Goal: Task Accomplishment & Management: Complete application form

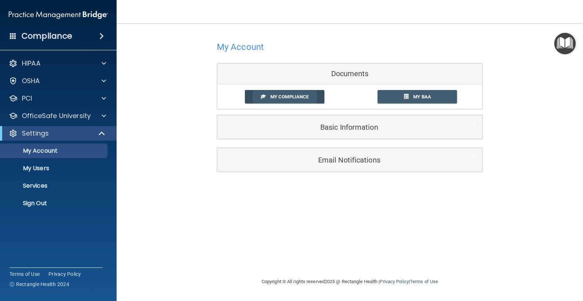
click at [294, 99] on span "My Compliance" at bounding box center [290, 96] width 38 height 5
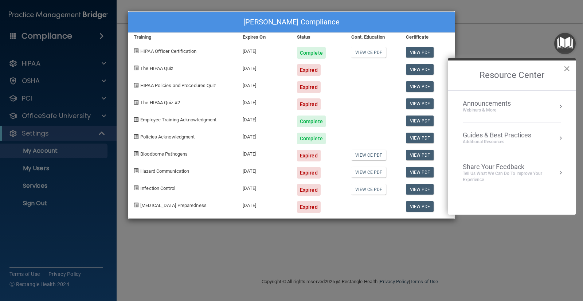
click at [570, 69] on button "×" at bounding box center [567, 69] width 7 height 12
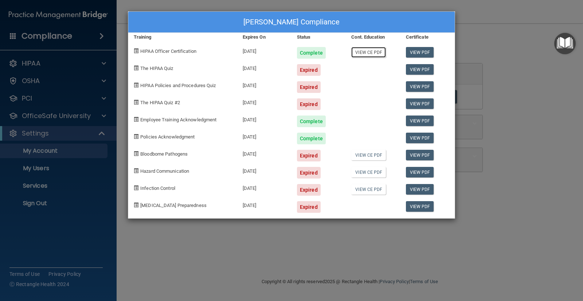
click at [369, 53] on link "View CE PDF" at bounding box center [368, 52] width 35 height 11
click at [524, 86] on div "Salvatore Coscia's Compliance Training Expires On Status Cont. Education Certif…" at bounding box center [291, 150] width 583 height 301
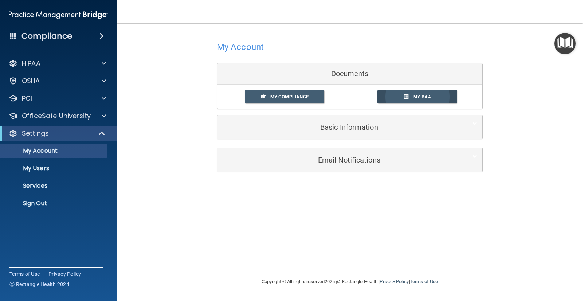
click at [430, 99] on span "My BAA" at bounding box center [422, 96] width 18 height 5
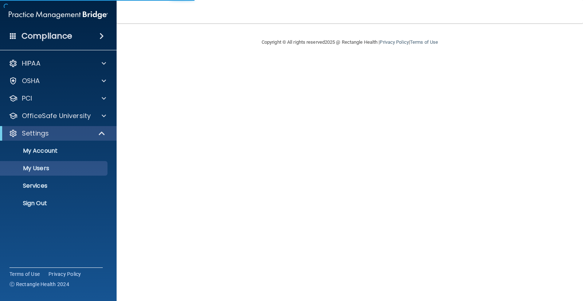
select select "20"
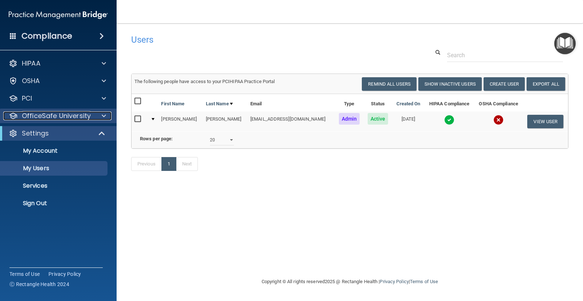
click at [66, 113] on p "OfficeSafe University" at bounding box center [56, 116] width 69 height 9
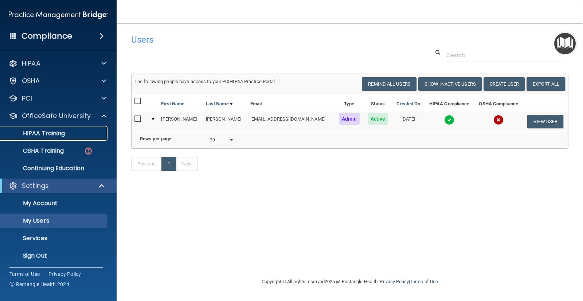
click at [68, 132] on div "HIPAA Training" at bounding box center [55, 133] width 100 height 7
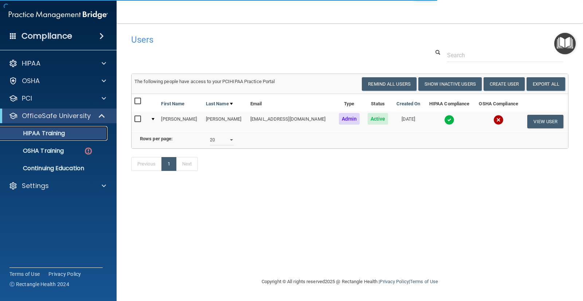
click at [68, 132] on div "HIPAA Training" at bounding box center [55, 133] width 100 height 7
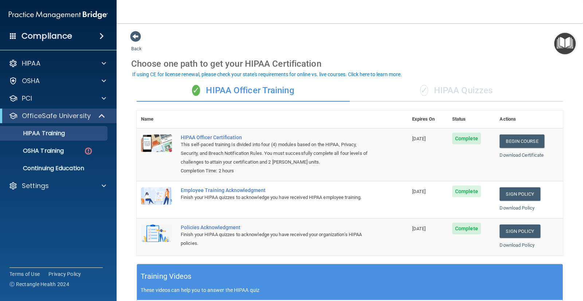
click at [467, 89] on div "✓ HIPAA Quizzes" at bounding box center [456, 91] width 213 height 22
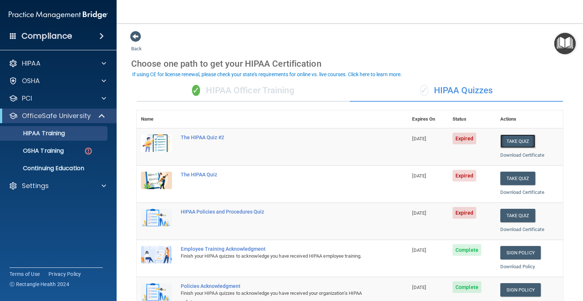
click at [509, 139] on button "Take Quiz" at bounding box center [518, 141] width 35 height 13
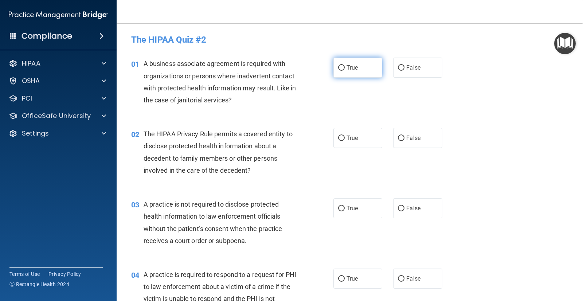
click at [341, 66] on input "True" at bounding box center [341, 67] width 7 height 5
radio input "true"
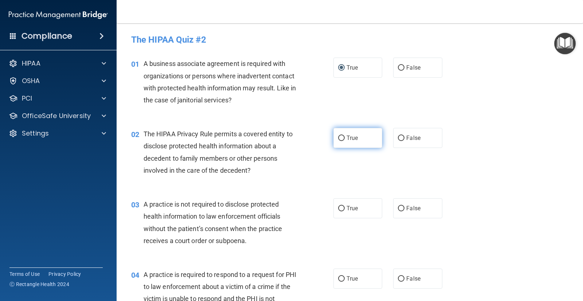
click at [338, 138] on input "True" at bounding box center [341, 138] width 7 height 5
radio input "true"
click at [398, 211] on input "False" at bounding box center [401, 208] width 7 height 5
radio input "true"
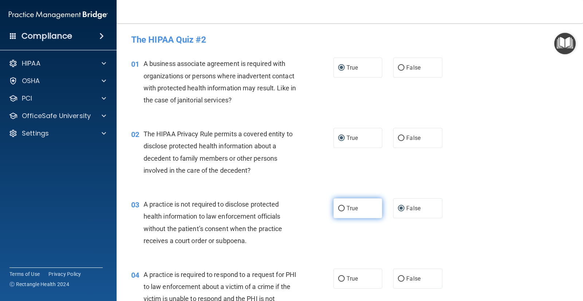
click at [350, 207] on span "True" at bounding box center [352, 208] width 11 height 7
click at [345, 207] on input "True" at bounding box center [341, 208] width 7 height 5
radio input "true"
radio input "false"
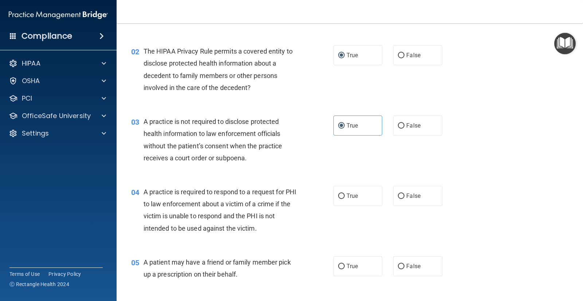
scroll to position [136, 0]
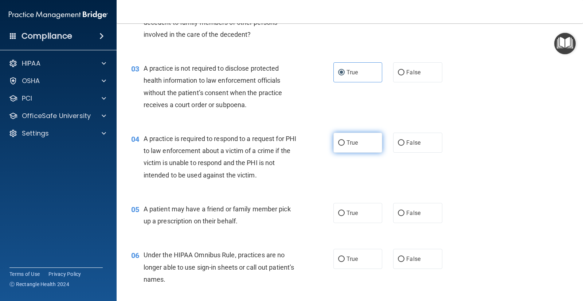
click at [338, 142] on input "True" at bounding box center [341, 142] width 7 height 5
radio input "true"
click at [401, 213] on input "False" at bounding box center [401, 213] width 7 height 5
radio input "true"
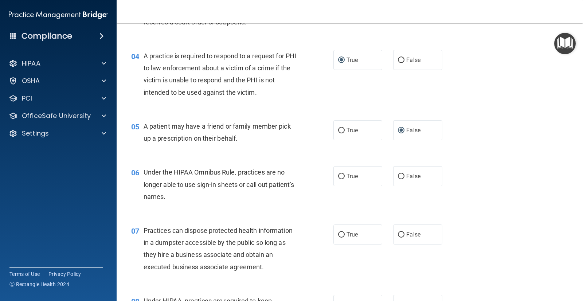
scroll to position [229, 0]
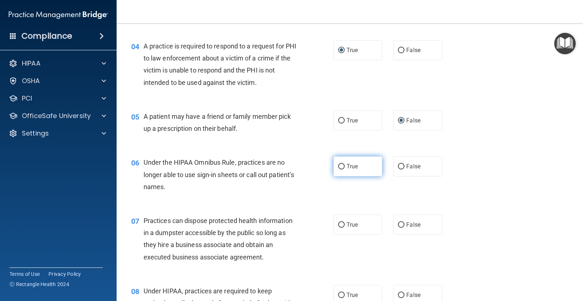
click at [342, 167] on input "True" at bounding box center [341, 166] width 7 height 5
radio input "true"
click at [398, 226] on input "False" at bounding box center [401, 224] width 7 height 5
radio input "true"
click at [576, 292] on main "- The HIPAA Quiz #2 This quiz doesn’t expire until 06/09/2025. Are you sure you…" at bounding box center [350, 162] width 467 height 278
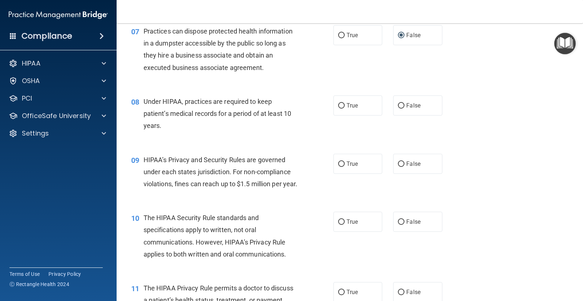
scroll to position [433, 0]
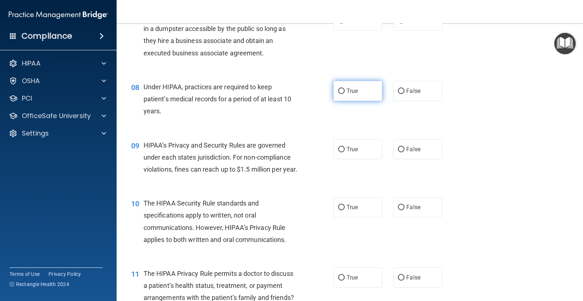
click at [338, 92] on input "True" at bounding box center [341, 91] width 7 height 5
radio input "true"
click at [340, 90] on input "True" at bounding box center [341, 91] width 7 height 5
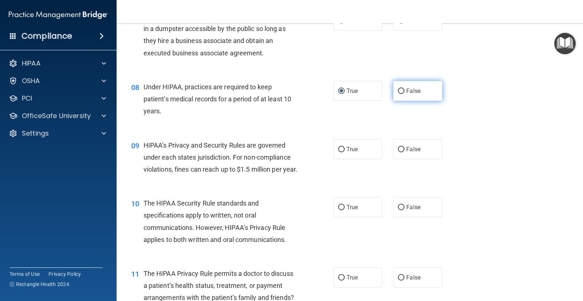
click at [398, 91] on input "False" at bounding box center [401, 91] width 7 height 5
radio input "true"
radio input "false"
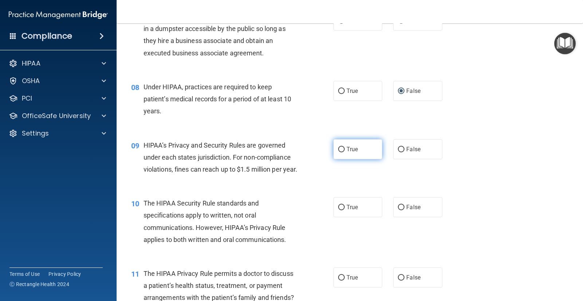
click at [348, 151] on span "True" at bounding box center [352, 149] width 11 height 7
click at [345, 151] on input "True" at bounding box center [341, 149] width 7 height 5
radio input "true"
click at [352, 211] on span "True" at bounding box center [352, 207] width 11 height 7
click at [345, 210] on input "True" at bounding box center [341, 207] width 7 height 5
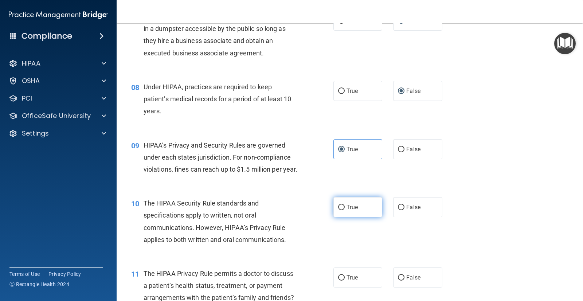
radio input "true"
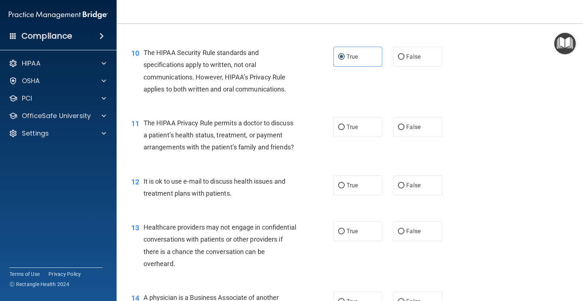
scroll to position [613, 0]
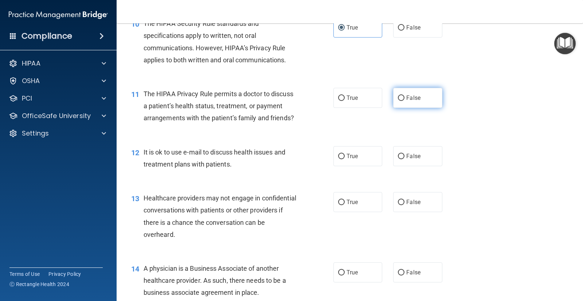
click at [399, 101] on input "False" at bounding box center [401, 98] width 7 height 5
radio input "true"
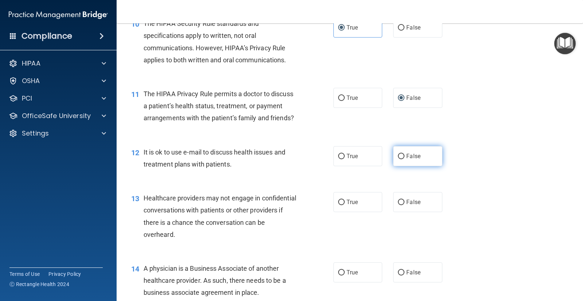
click at [401, 159] on input "False" at bounding box center [401, 156] width 7 height 5
radio input "true"
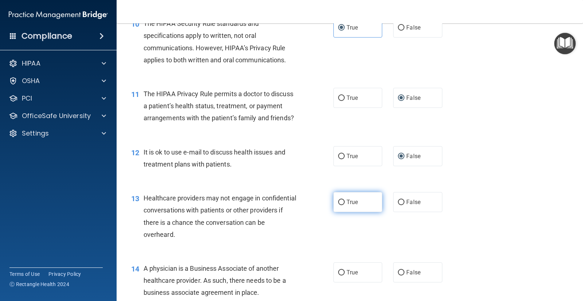
click at [342, 211] on label "True" at bounding box center [358, 202] width 49 height 20
click at [342, 205] on input "True" at bounding box center [341, 202] width 7 height 5
radio input "true"
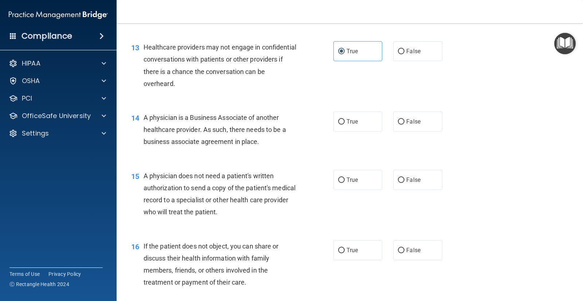
scroll to position [817, 0]
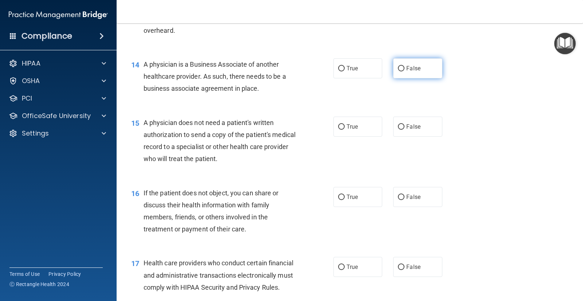
click at [407, 72] on span "False" at bounding box center [414, 68] width 14 height 7
click at [405, 71] on input "False" at bounding box center [401, 68] width 7 height 5
radio input "true"
click at [402, 137] on label "False" at bounding box center [417, 127] width 49 height 20
click at [402, 130] on input "False" at bounding box center [401, 126] width 7 height 5
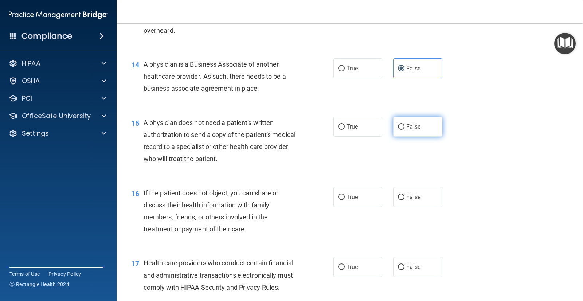
radio input "true"
click at [344, 207] on label "True" at bounding box center [358, 197] width 49 height 20
click at [344, 200] on input "True" at bounding box center [341, 197] width 7 height 5
radio input "true"
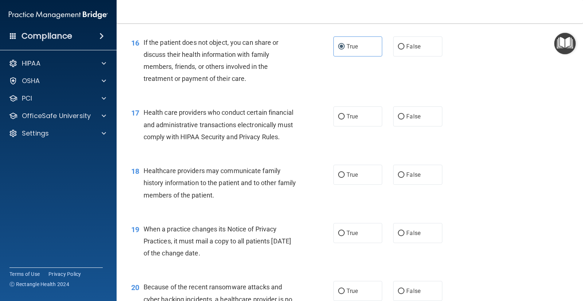
scroll to position [1016, 0]
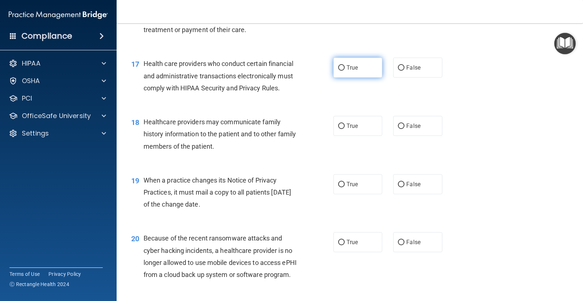
click at [342, 71] on input "True" at bounding box center [341, 67] width 7 height 5
radio input "true"
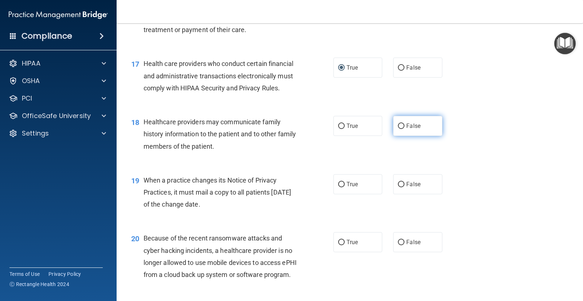
drag, startPoint x: 398, startPoint y: 137, endPoint x: 397, endPoint y: 146, distance: 8.8
click at [398, 129] on input "False" at bounding box center [401, 126] width 7 height 5
radio input "true"
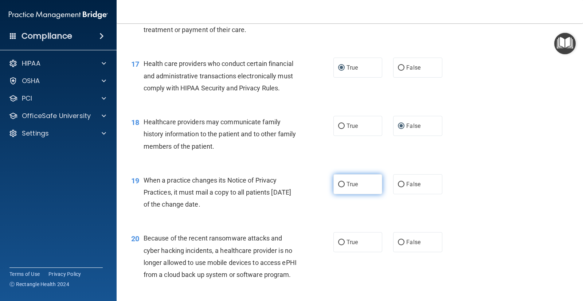
click at [348, 188] on span "True" at bounding box center [352, 184] width 11 height 7
click at [345, 187] on input "True" at bounding box center [341, 184] width 7 height 5
radio input "true"
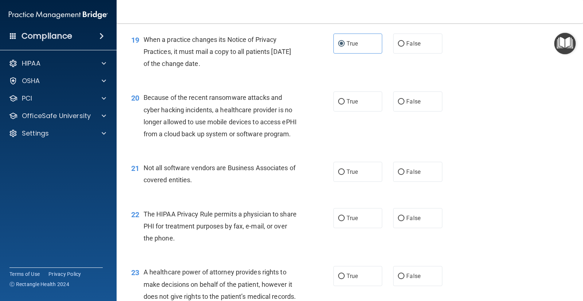
scroll to position [1181, 0]
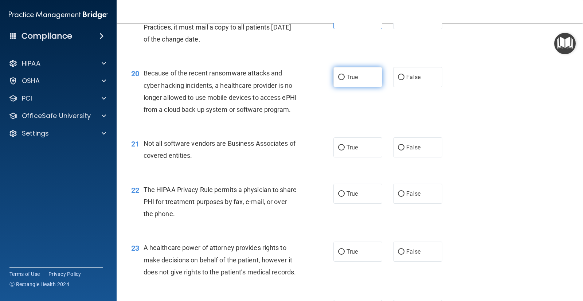
click at [347, 81] on span "True" at bounding box center [352, 77] width 11 height 7
click at [345, 80] on input "True" at bounding box center [341, 77] width 7 height 5
radio input "true"
click at [352, 151] on span "True" at bounding box center [352, 147] width 11 height 7
click at [345, 151] on input "True" at bounding box center [341, 147] width 7 height 5
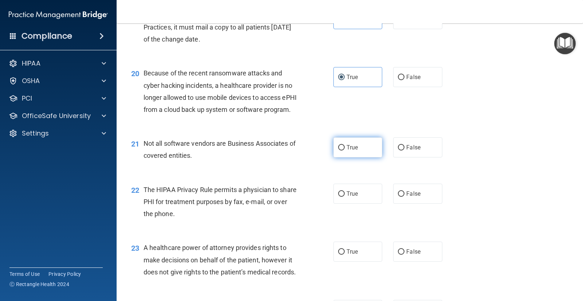
radio input "true"
click at [347, 197] on span "True" at bounding box center [352, 193] width 11 height 7
click at [345, 197] on input "True" at bounding box center [341, 193] width 7 height 5
radio input "true"
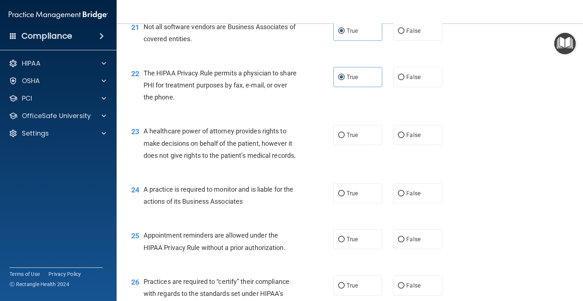
scroll to position [1318, 0]
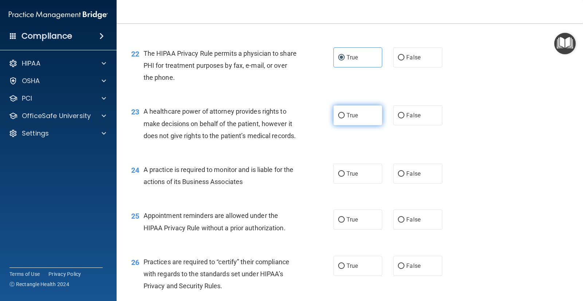
click at [337, 125] on label "True" at bounding box center [358, 115] width 49 height 20
click at [338, 118] on input "True" at bounding box center [341, 115] width 7 height 5
radio input "true"
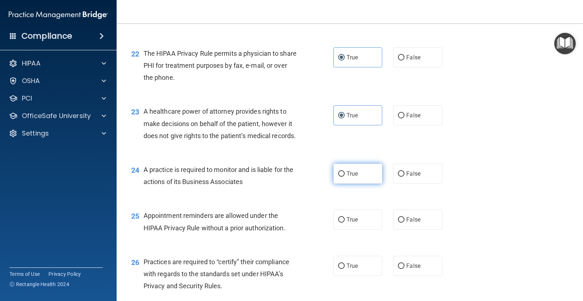
click at [351, 177] on span "True" at bounding box center [352, 173] width 11 height 7
click at [345, 177] on input "True" at bounding box center [341, 173] width 7 height 5
radio input "true"
click at [346, 230] on label "True" at bounding box center [358, 220] width 49 height 20
click at [345, 223] on input "True" at bounding box center [341, 219] width 7 height 5
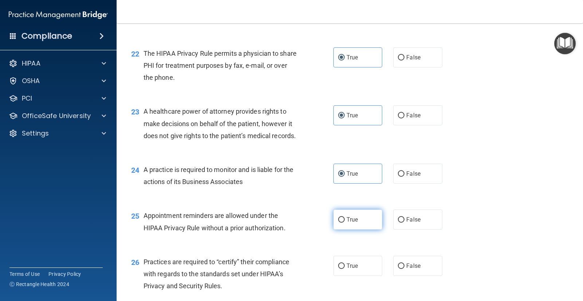
radio input "true"
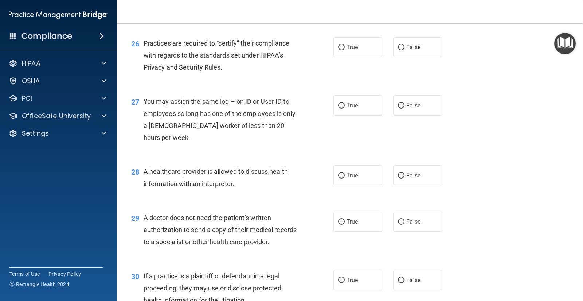
scroll to position [1546, 0]
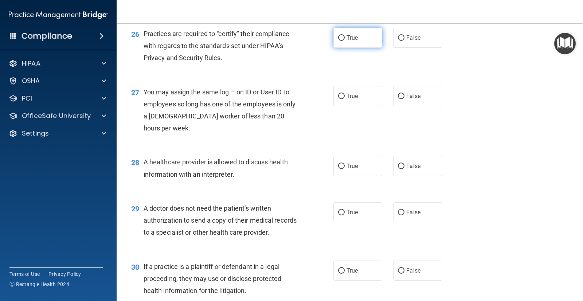
click at [353, 41] on span "True" at bounding box center [352, 37] width 11 height 7
click at [345, 41] on input "True" at bounding box center [341, 37] width 7 height 5
radio input "true"
click at [348, 100] on span "True" at bounding box center [352, 96] width 11 height 7
click at [345, 99] on input "True" at bounding box center [341, 96] width 7 height 5
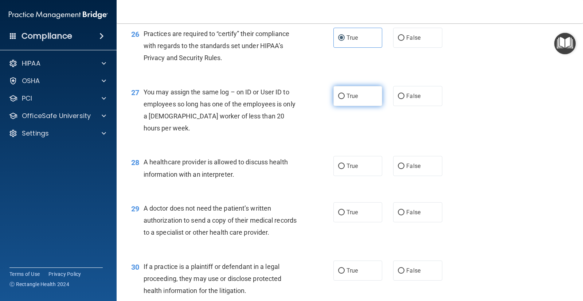
radio input "true"
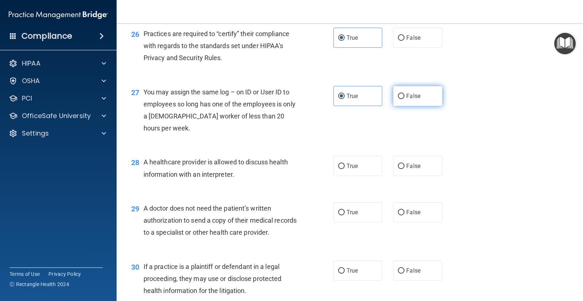
click at [399, 99] on input "False" at bounding box center [401, 96] width 7 height 5
radio input "true"
radio input "false"
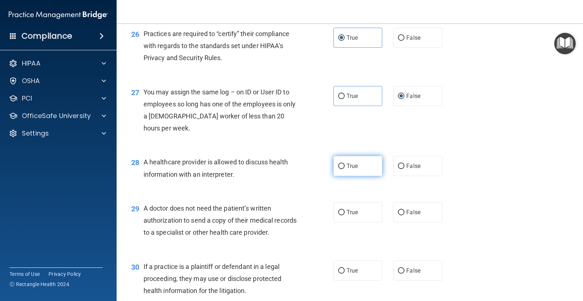
click at [349, 170] on span "True" at bounding box center [352, 166] width 11 height 7
click at [345, 169] on input "True" at bounding box center [341, 166] width 7 height 5
radio input "true"
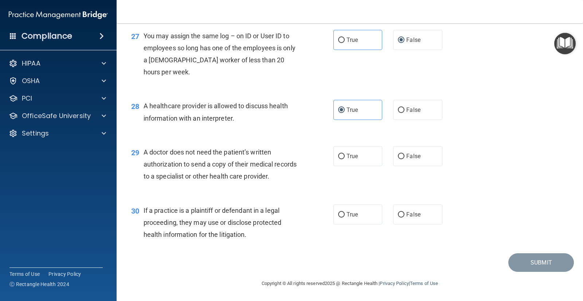
scroll to position [1638, 0]
click at [338, 158] on input "True" at bounding box center [341, 156] width 7 height 5
radio input "true"
click at [347, 213] on span "True" at bounding box center [352, 214] width 11 height 7
click at [345, 213] on input "True" at bounding box center [341, 214] width 7 height 5
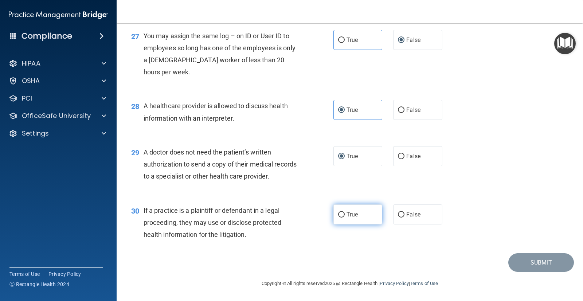
radio input "true"
click at [509, 268] on button "Submit" at bounding box center [542, 262] width 66 height 19
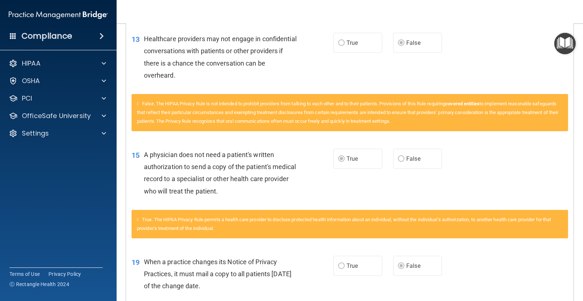
scroll to position [826, 0]
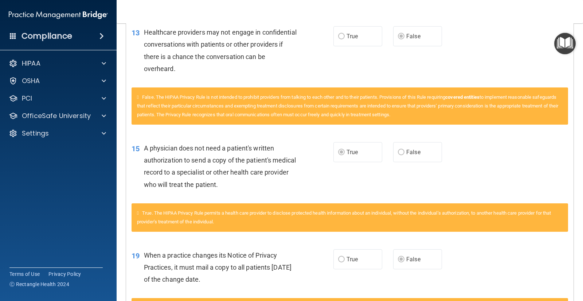
drag, startPoint x: 482, startPoint y: 81, endPoint x: 568, endPoint y: 63, distance: 88.2
click at [568, 63] on div "Questions You Missed 01 A business associate agreement is required with organiz…" at bounding box center [350, 47] width 448 height 1402
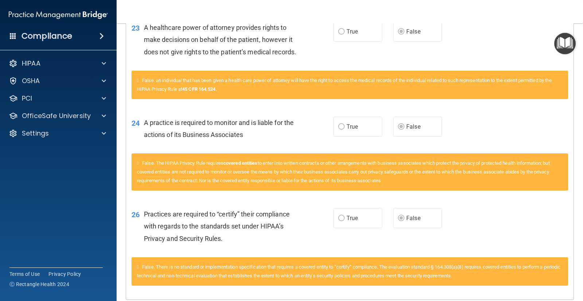
scroll to position [1338, 0]
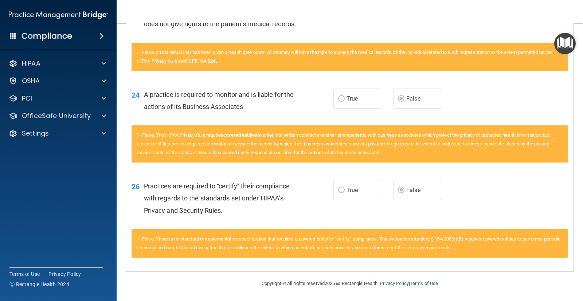
click at [578, 58] on main "Calculating your score.... You did not pass the " The HIPAA Quiz #2 ". 53 out o…" at bounding box center [350, 162] width 467 height 278
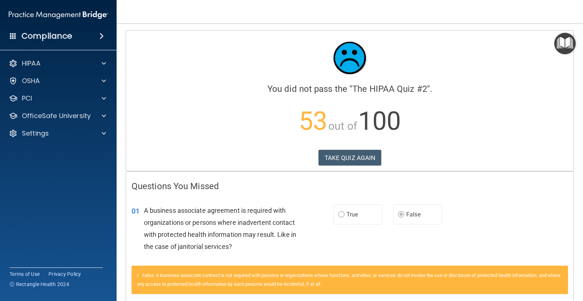
scroll to position [0, 0]
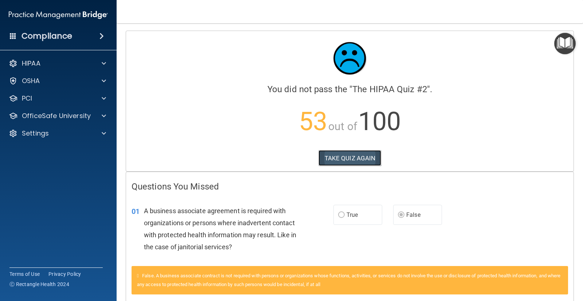
click at [340, 163] on button "TAKE QUIZ AGAIN" at bounding box center [350, 158] width 63 height 16
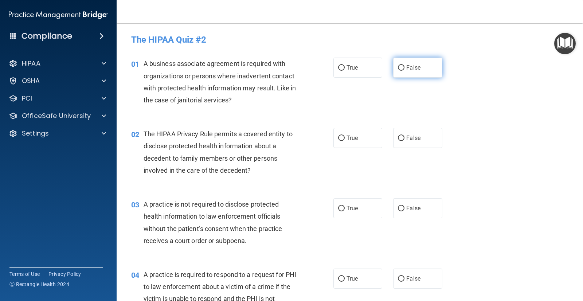
click at [402, 69] on label "False" at bounding box center [417, 68] width 49 height 20
click at [402, 69] on input "False" at bounding box center [401, 67] width 7 height 5
radio input "true"
click at [344, 138] on label "True" at bounding box center [358, 138] width 49 height 20
click at [344, 138] on input "True" at bounding box center [341, 138] width 7 height 5
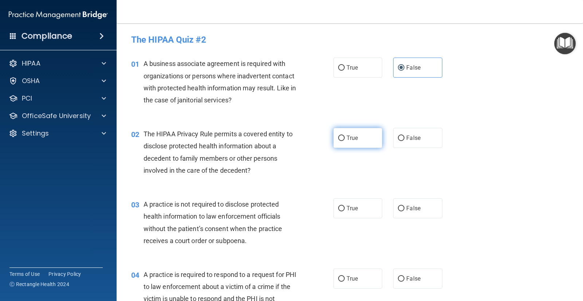
radio input "true"
click at [398, 208] on input "False" at bounding box center [401, 208] width 7 height 5
radio input "true"
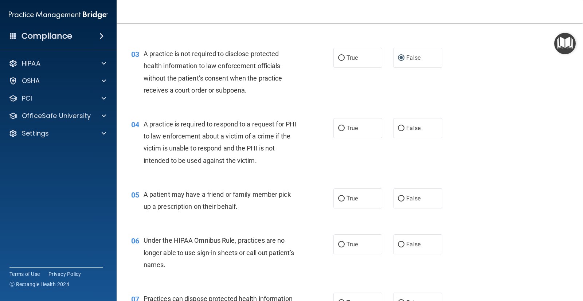
scroll to position [160, 0]
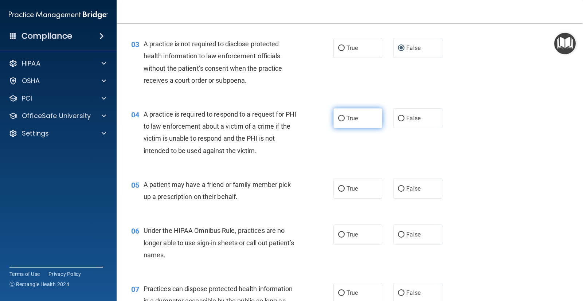
click at [347, 116] on span "True" at bounding box center [352, 118] width 11 height 7
click at [344, 116] on input "True" at bounding box center [341, 118] width 7 height 5
radio input "true"
click at [338, 189] on input "True" at bounding box center [341, 188] width 7 height 5
radio input "true"
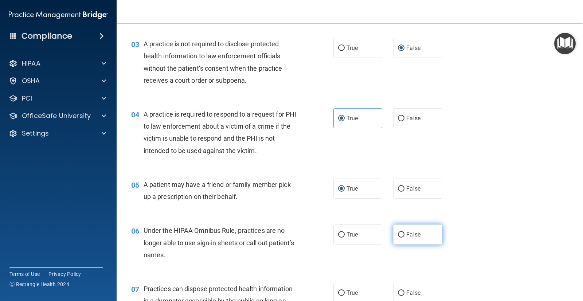
click at [398, 237] on input "False" at bounding box center [401, 234] width 7 height 5
radio input "true"
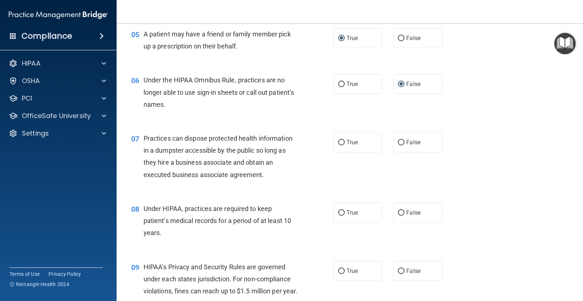
scroll to position [331, 0]
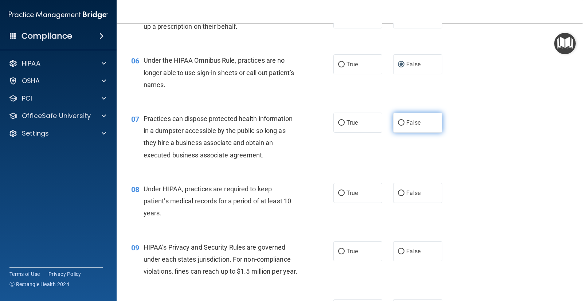
click at [398, 124] on input "False" at bounding box center [401, 122] width 7 height 5
radio input "true"
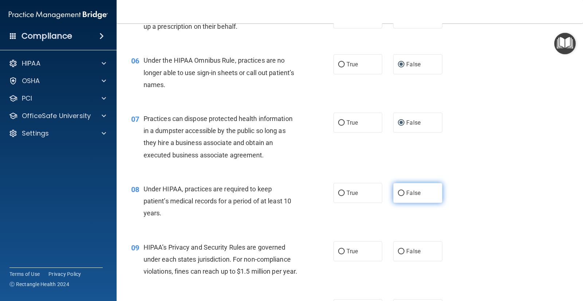
click at [398, 192] on input "False" at bounding box center [401, 193] width 7 height 5
radio input "true"
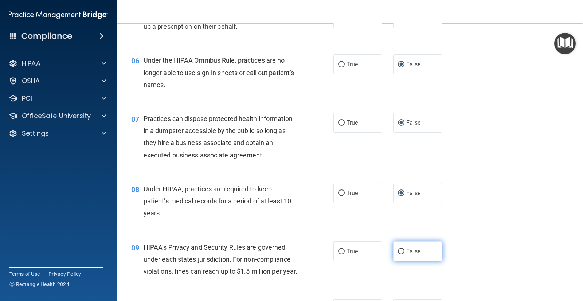
click at [400, 248] on label "False" at bounding box center [417, 251] width 49 height 20
click at [400, 249] on input "False" at bounding box center [401, 251] width 7 height 5
radio input "true"
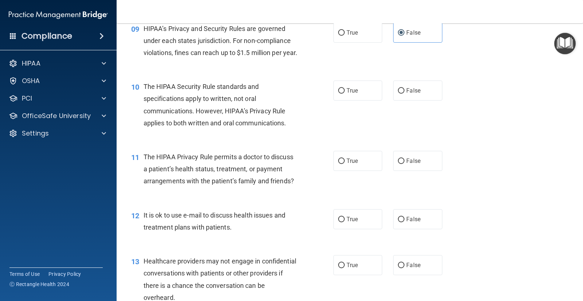
scroll to position [564, 0]
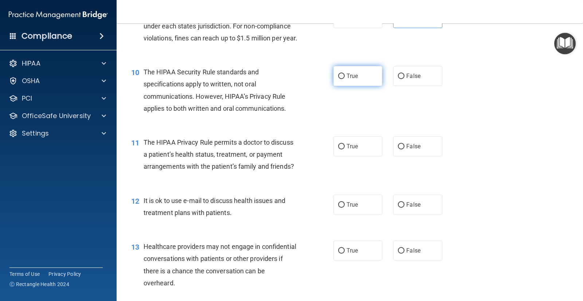
click at [338, 79] on input "True" at bounding box center [341, 76] width 7 height 5
radio input "true"
click at [349, 156] on label "True" at bounding box center [358, 146] width 49 height 20
click at [345, 149] on input "True" at bounding box center [341, 146] width 7 height 5
radio input "true"
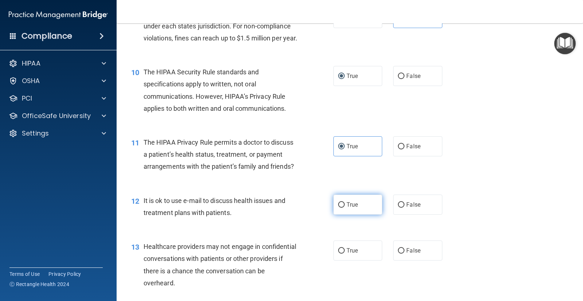
click at [349, 208] on span "True" at bounding box center [352, 204] width 11 height 7
click at [345, 208] on input "True" at bounding box center [341, 204] width 7 height 5
radio input "true"
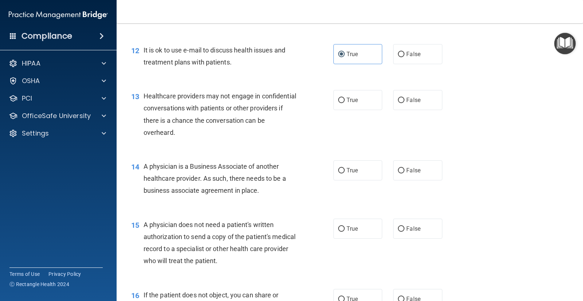
scroll to position [719, 0]
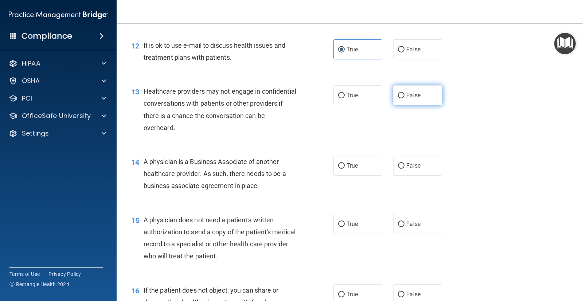
click at [398, 98] on input "False" at bounding box center [401, 95] width 7 height 5
radio input "true"
click at [403, 176] on label "False" at bounding box center [417, 166] width 49 height 20
click at [403, 169] on input "False" at bounding box center [401, 165] width 7 height 5
radio input "true"
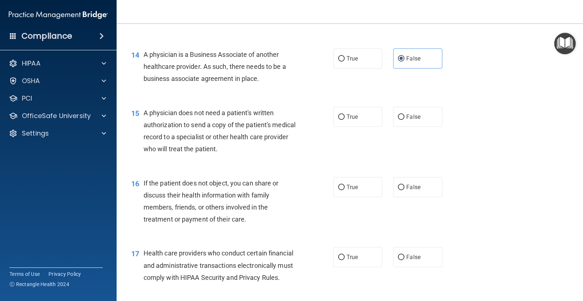
scroll to position [851, 0]
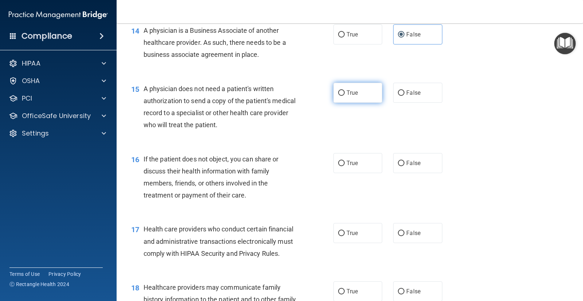
click at [341, 96] on input "True" at bounding box center [341, 92] width 7 height 5
radio input "true"
click at [351, 167] on span "True" at bounding box center [352, 163] width 11 height 7
click at [345, 166] on input "True" at bounding box center [341, 163] width 7 height 5
radio input "true"
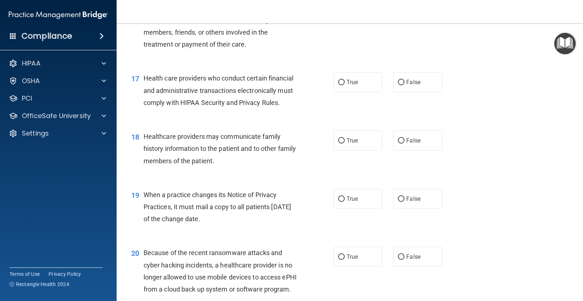
scroll to position [1021, 0]
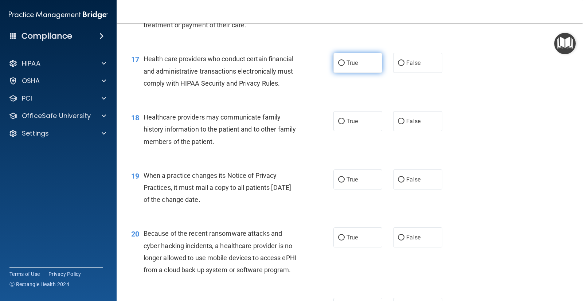
click at [349, 66] on span "True" at bounding box center [352, 62] width 11 height 7
click at [345, 66] on input "True" at bounding box center [341, 63] width 7 height 5
radio input "true"
click at [347, 125] on span "True" at bounding box center [352, 121] width 11 height 7
click at [345, 124] on input "True" at bounding box center [341, 121] width 7 height 5
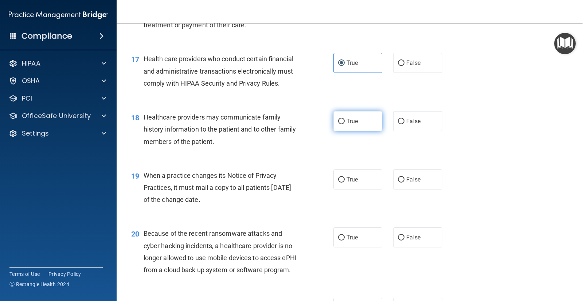
radio input "true"
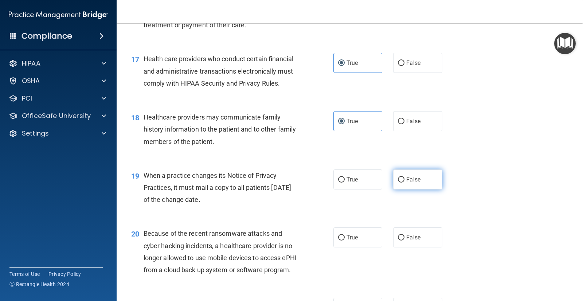
click at [399, 183] on input "False" at bounding box center [401, 179] width 7 height 5
radio input "true"
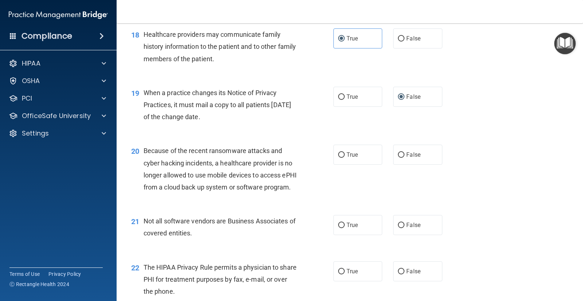
scroll to position [1171, 0]
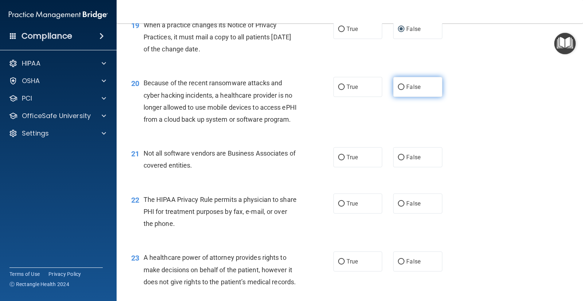
click at [398, 90] on input "False" at bounding box center [401, 87] width 7 height 5
radio input "true"
click at [342, 160] on input "True" at bounding box center [341, 157] width 7 height 5
radio input "true"
click at [347, 207] on span "True" at bounding box center [352, 203] width 11 height 7
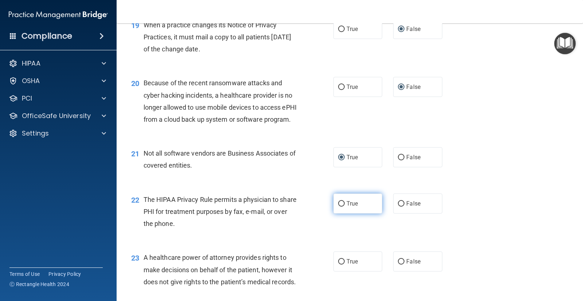
click at [344, 207] on input "True" at bounding box center [341, 203] width 7 height 5
radio input "true"
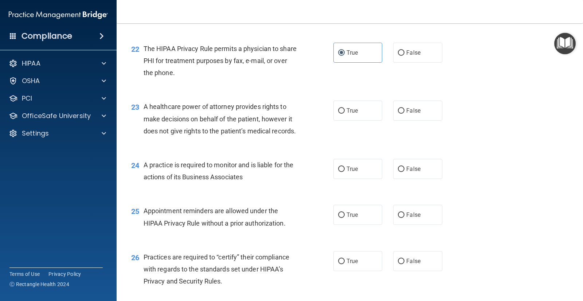
scroll to position [1337, 0]
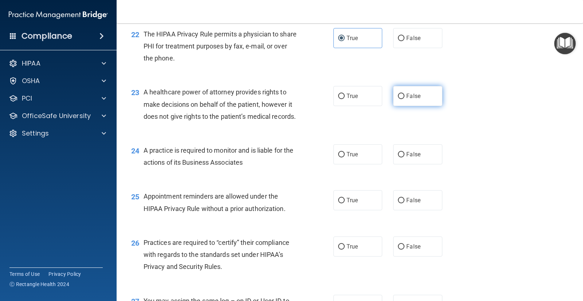
click at [401, 99] on input "False" at bounding box center [401, 96] width 7 height 5
radio input "true"
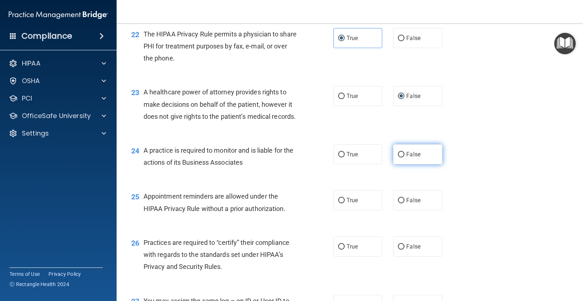
click at [407, 158] on span "False" at bounding box center [414, 154] width 14 height 7
click at [405, 158] on input "False" at bounding box center [401, 154] width 7 height 5
radio input "true"
click at [340, 203] on input "True" at bounding box center [341, 200] width 7 height 5
radio input "true"
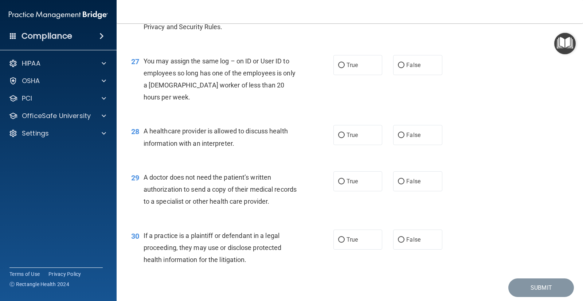
scroll to position [1548, 0]
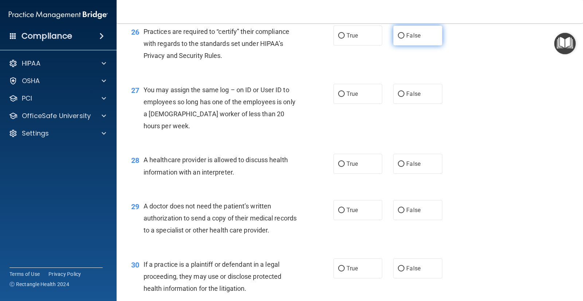
click at [407, 39] on span "False" at bounding box center [414, 35] width 14 height 7
click at [405, 39] on input "False" at bounding box center [401, 35] width 7 height 5
radio input "true"
click at [400, 97] on input "False" at bounding box center [401, 94] width 7 height 5
radio input "true"
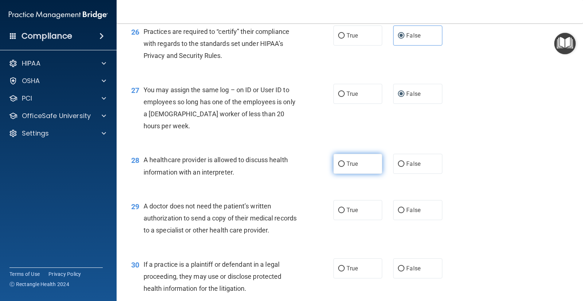
click at [347, 167] on span "True" at bounding box center [352, 163] width 11 height 7
click at [345, 167] on input "True" at bounding box center [341, 164] width 7 height 5
radio input "true"
click at [343, 220] on label "True" at bounding box center [358, 210] width 49 height 20
click at [343, 213] on input "True" at bounding box center [341, 210] width 7 height 5
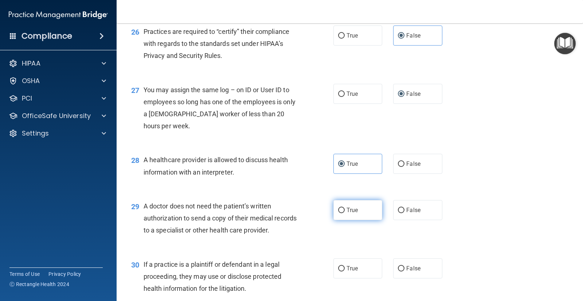
radio input "true"
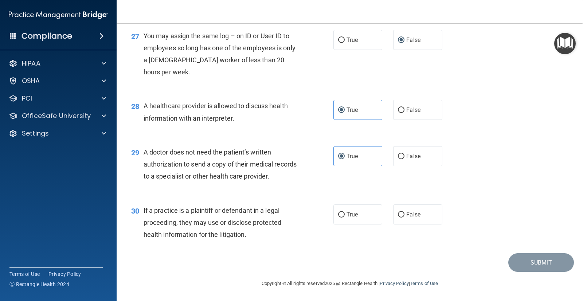
scroll to position [1638, 0]
click at [349, 215] on span "True" at bounding box center [352, 214] width 11 height 7
click at [345, 215] on input "True" at bounding box center [341, 214] width 7 height 5
radio input "true"
click at [524, 262] on button "Submit" at bounding box center [542, 262] width 66 height 19
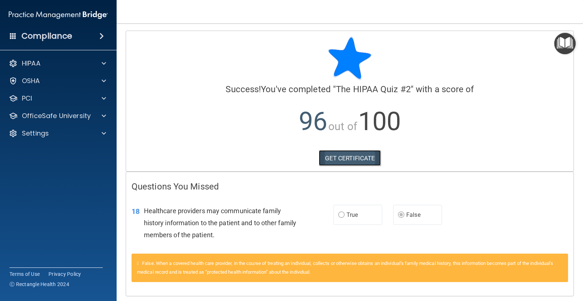
click at [338, 158] on link "GET CERTIFICATE" at bounding box center [350, 158] width 62 height 16
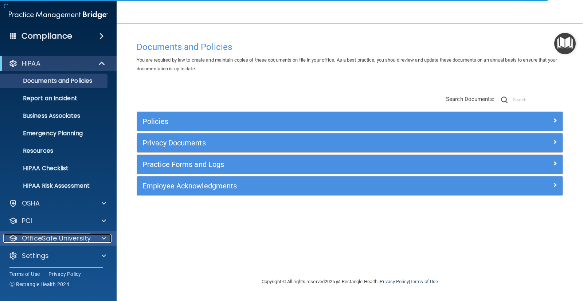
click at [59, 235] on p "OfficeSafe University" at bounding box center [56, 238] width 69 height 9
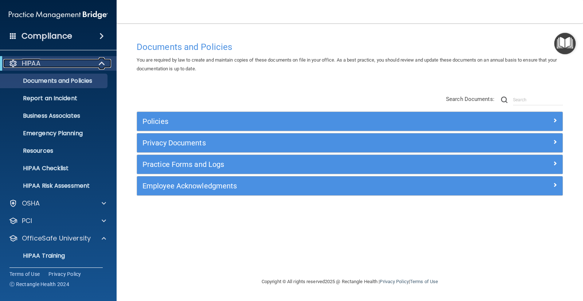
click at [83, 62] on div "HIPAA" at bounding box center [48, 63] width 90 height 9
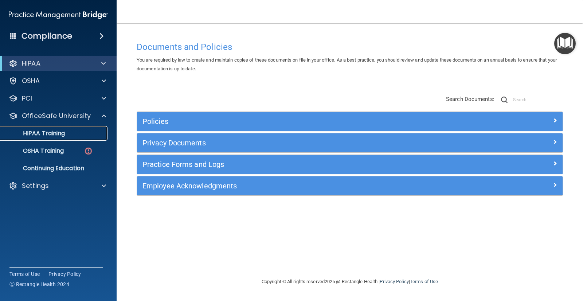
click at [63, 132] on p "HIPAA Training" at bounding box center [35, 133] width 60 height 7
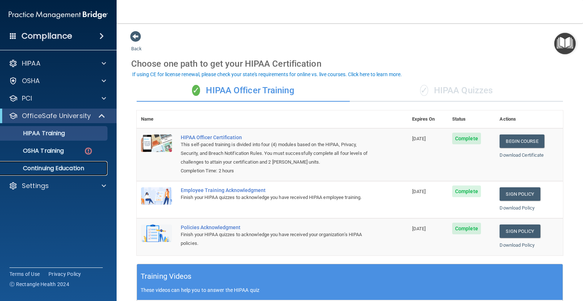
click at [68, 168] on p "Continuing Education" at bounding box center [55, 168] width 100 height 7
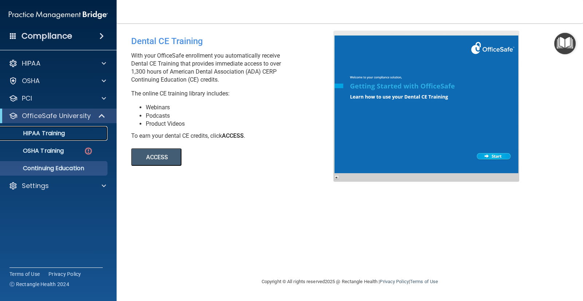
click at [59, 138] on link "HIPAA Training" at bounding box center [50, 133] width 115 height 15
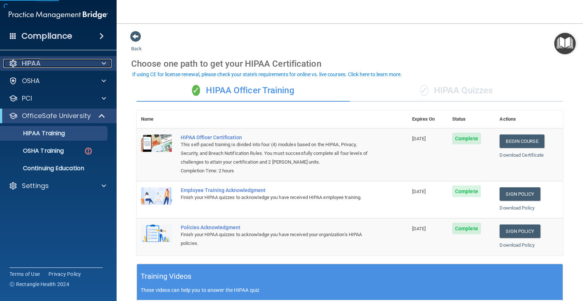
click at [80, 65] on div "HIPAA" at bounding box center [48, 63] width 90 height 9
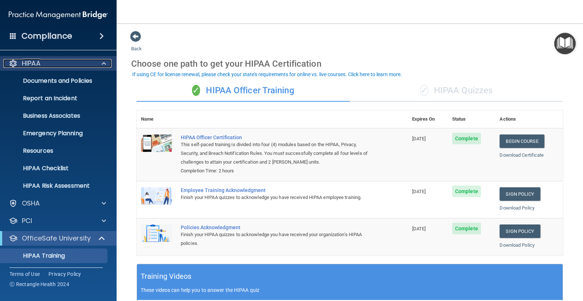
click at [80, 65] on div "HIPAA" at bounding box center [48, 63] width 90 height 9
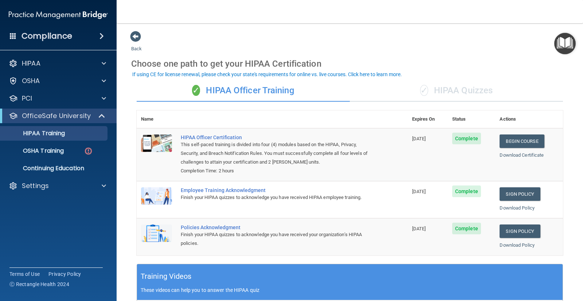
click at [431, 90] on div "✓ HIPAA Quizzes" at bounding box center [456, 91] width 213 height 22
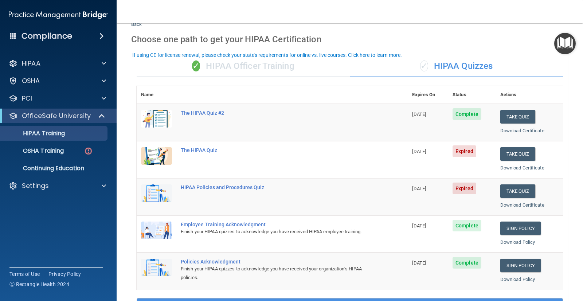
scroll to position [10, 0]
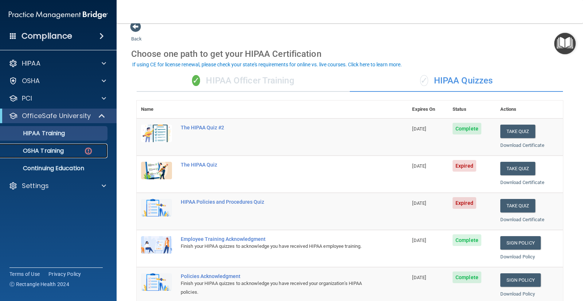
click at [84, 153] on img at bounding box center [88, 151] width 9 height 9
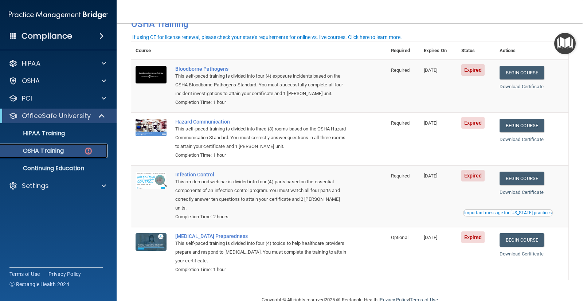
scroll to position [41, 0]
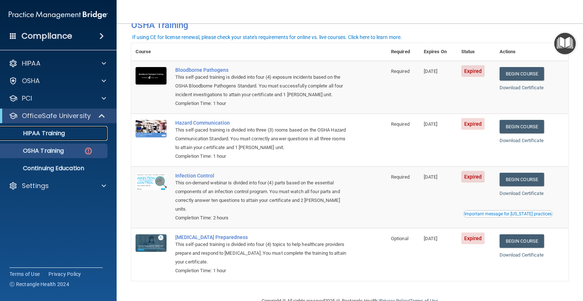
click at [46, 134] on p "HIPAA Training" at bounding box center [35, 133] width 60 height 7
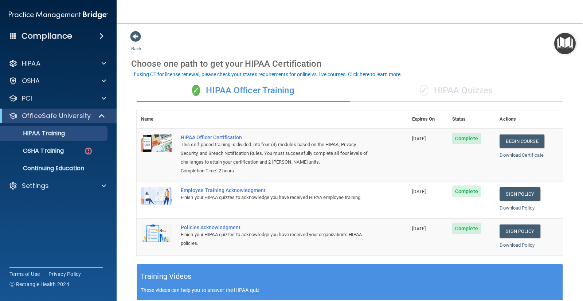
click at [475, 96] on div "✓ HIPAA Quizzes" at bounding box center [456, 91] width 213 height 22
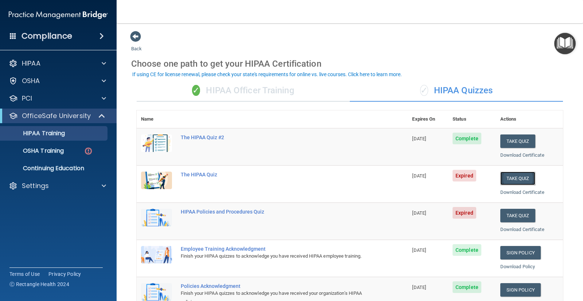
click at [506, 181] on button "Take Quiz" at bounding box center [518, 178] width 35 height 13
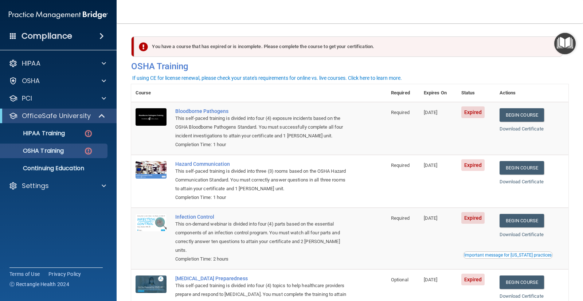
scroll to position [0, 0]
